Goal: Navigation & Orientation: Find specific page/section

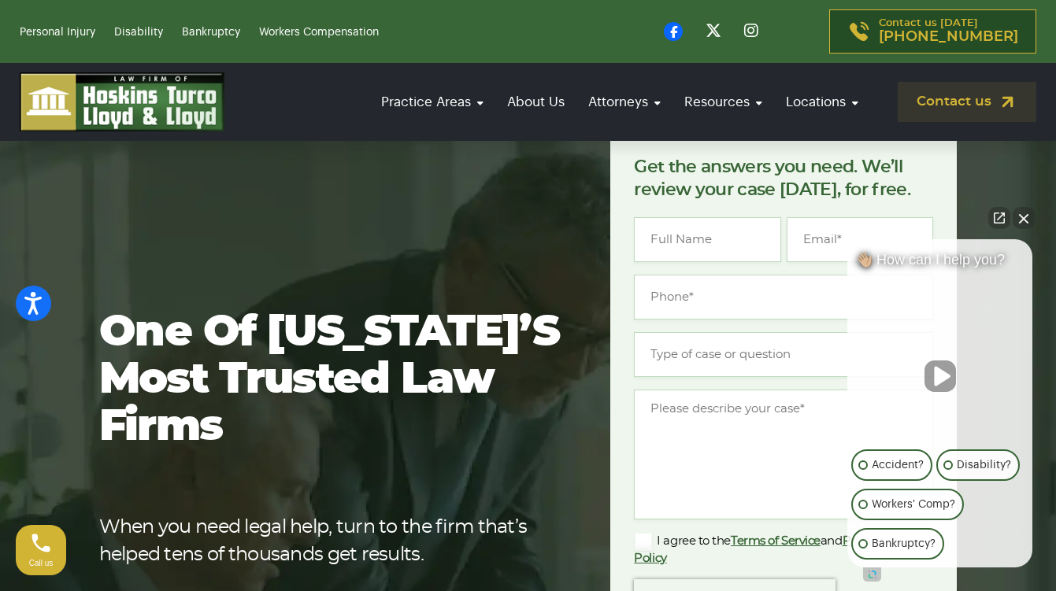
scroll to position [55, 0]
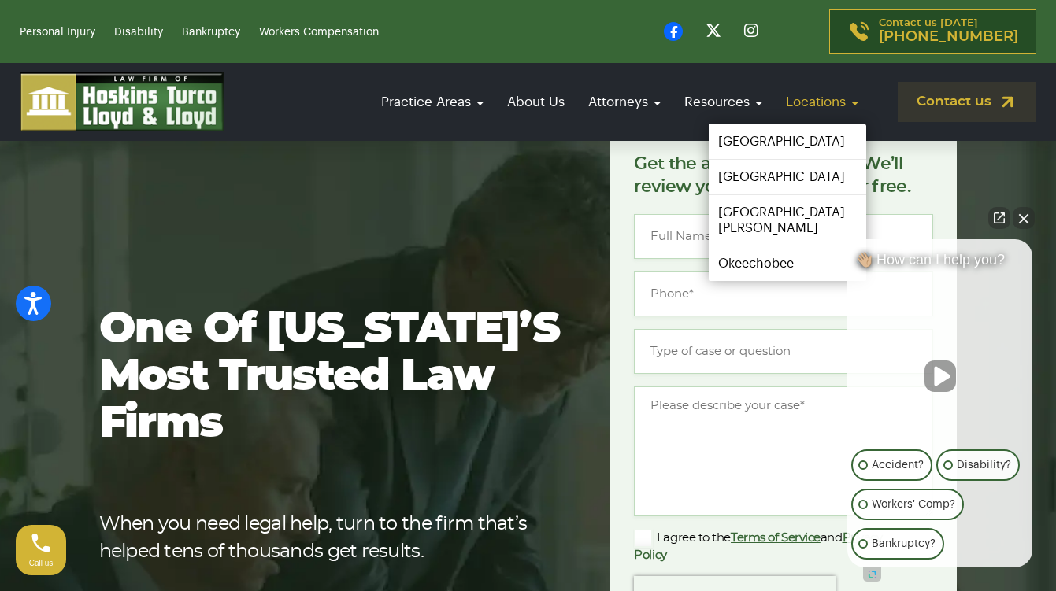
click at [811, 103] on link "Locations" at bounding box center [822, 101] width 88 height 45
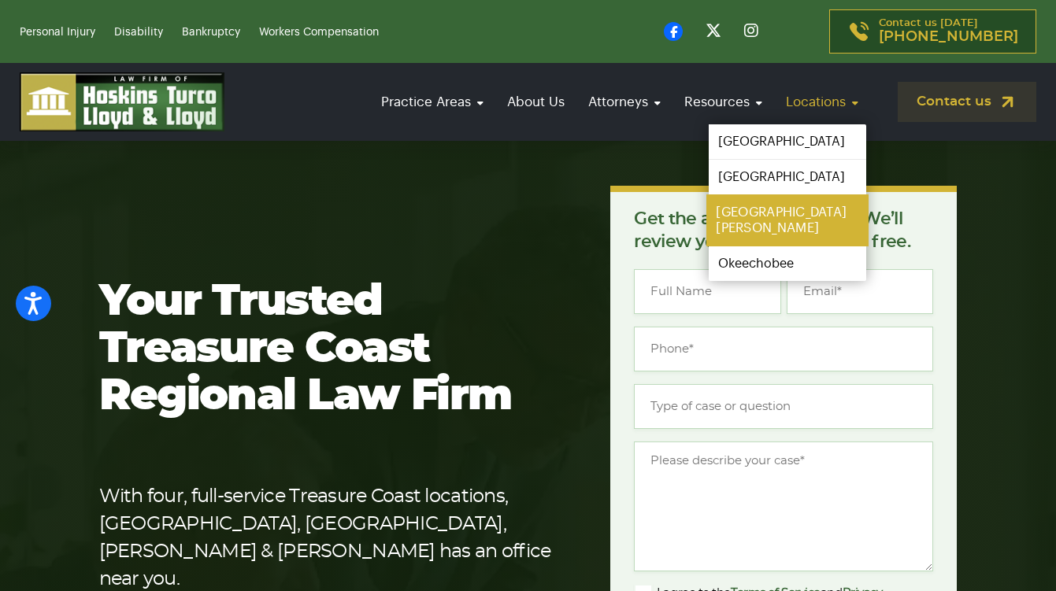
click at [760, 213] on link "[GEOGRAPHIC_DATA][PERSON_NAME]" at bounding box center [787, 220] width 162 height 52
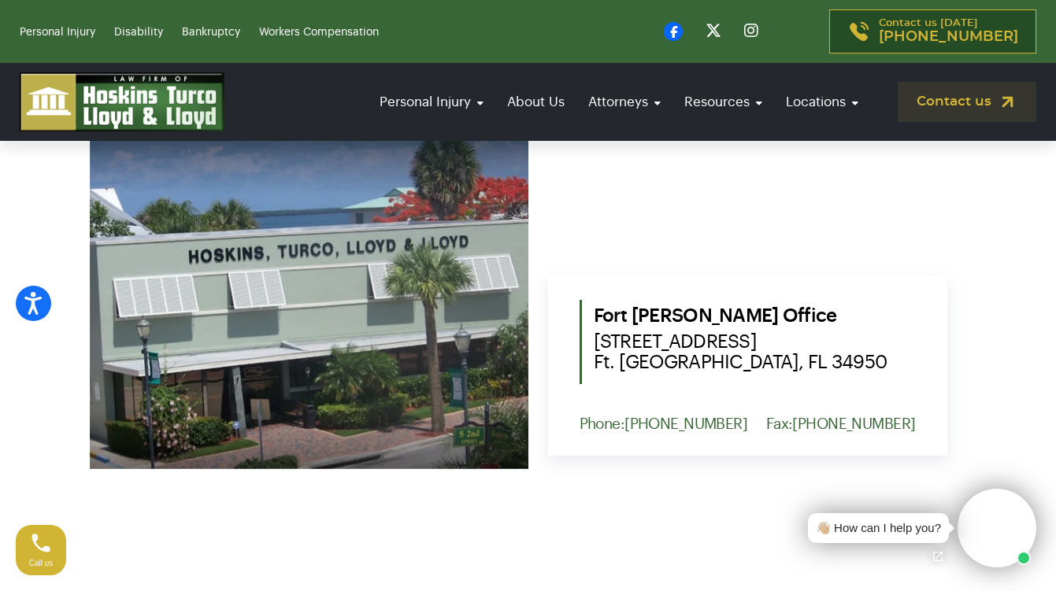
scroll to position [670, 0]
